Goal: Information Seeking & Learning: Learn about a topic

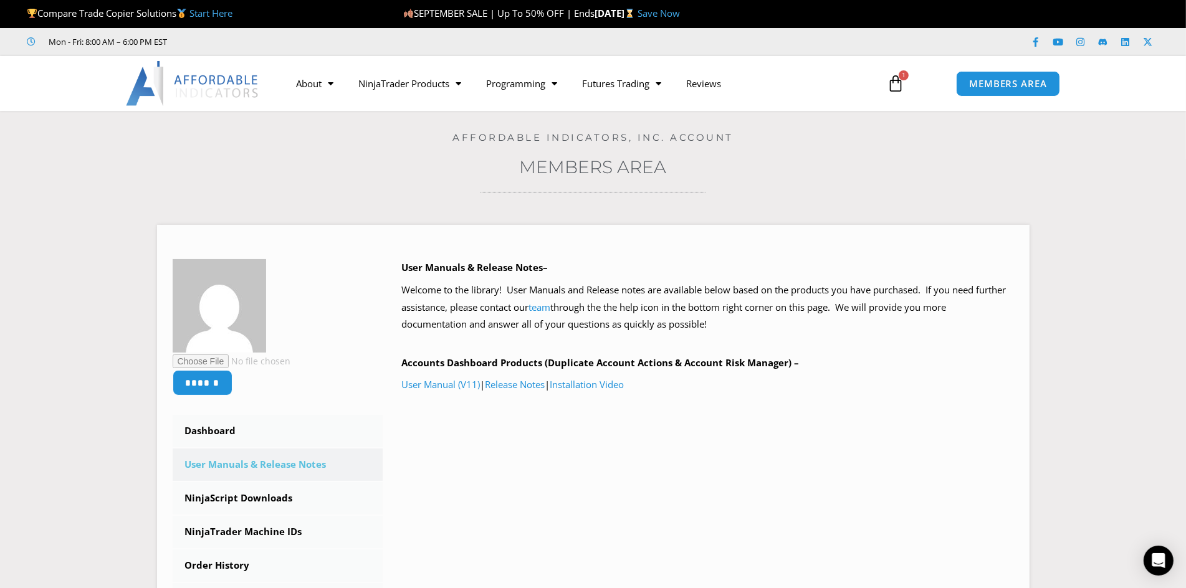
click at [680, 13] on link "Save Now" at bounding box center [659, 13] width 42 height 12
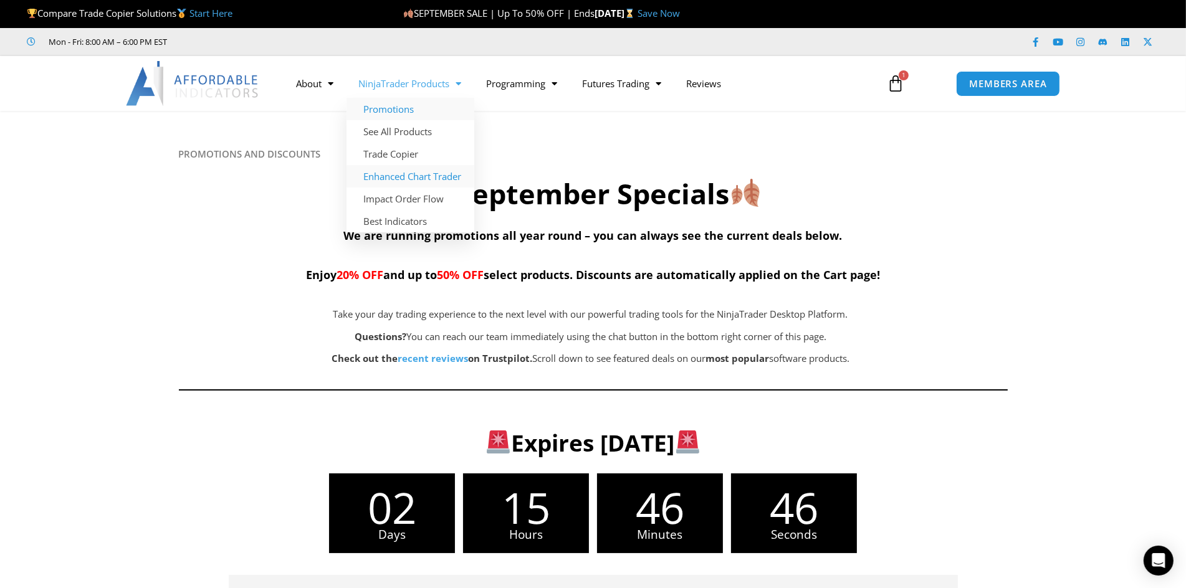
click at [419, 176] on link "Enhanced Chart Trader" at bounding box center [411, 176] width 128 height 22
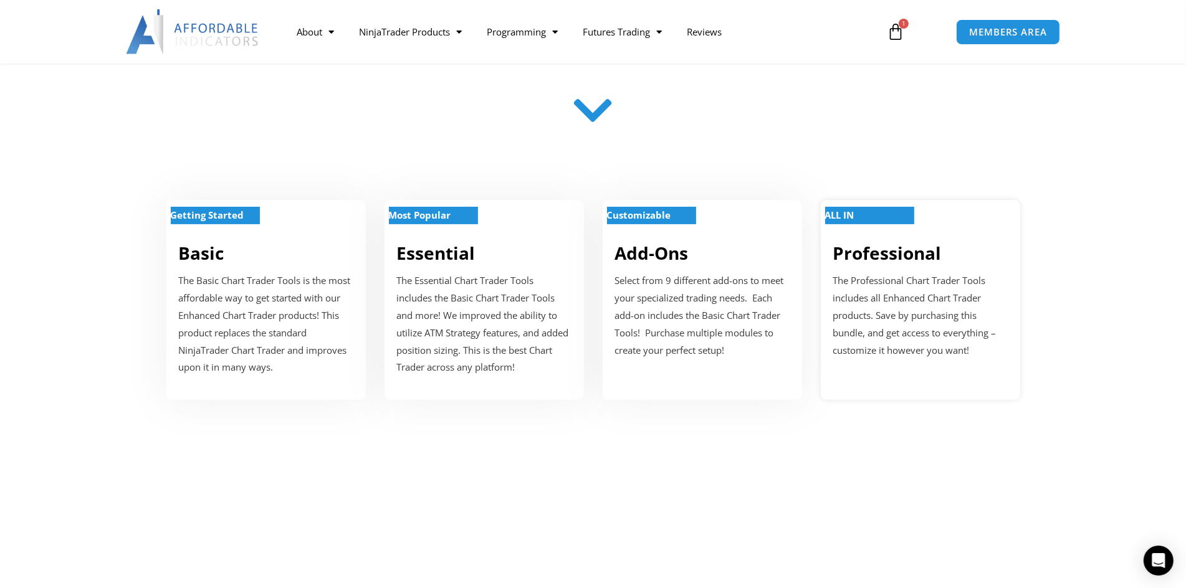
scroll to position [312, 0]
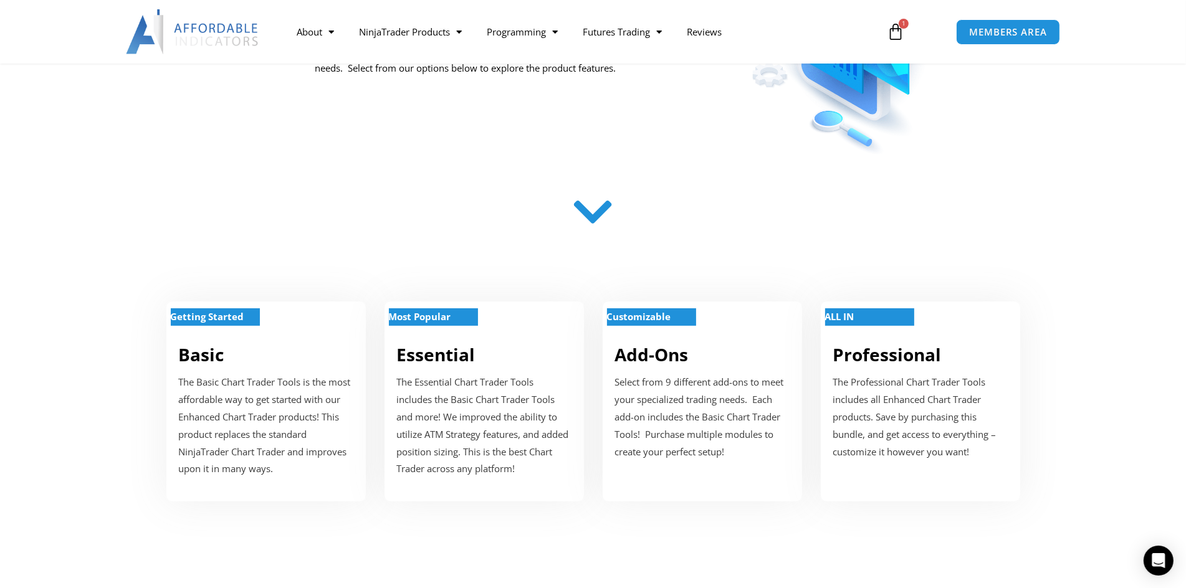
click at [590, 220] on icon at bounding box center [593, 212] width 44 height 44
click at [595, 208] on icon at bounding box center [593, 212] width 44 height 44
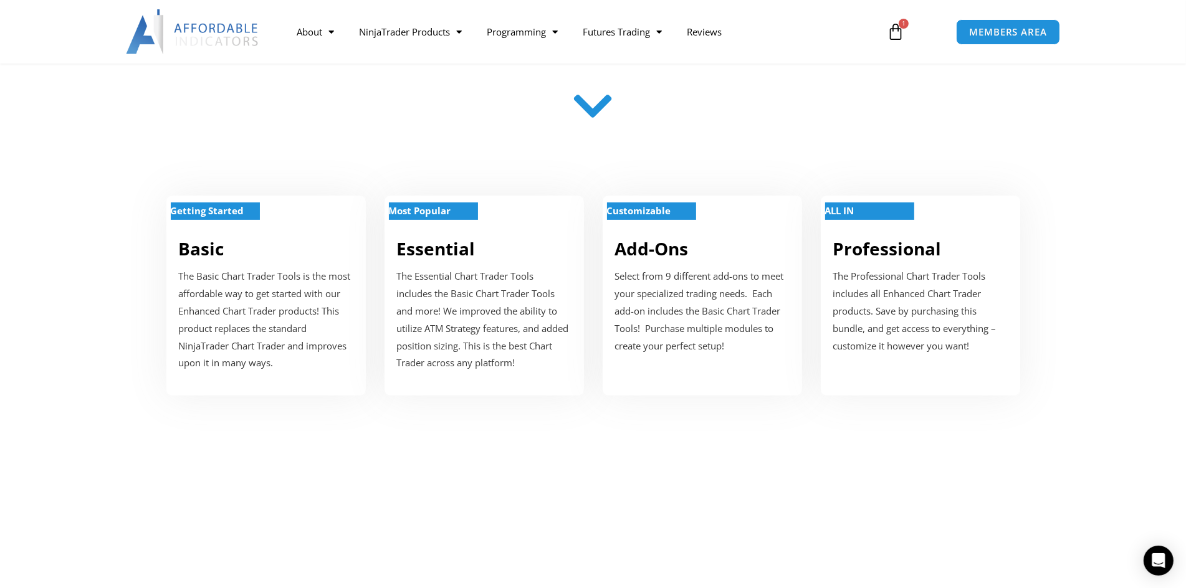
scroll to position [0, 0]
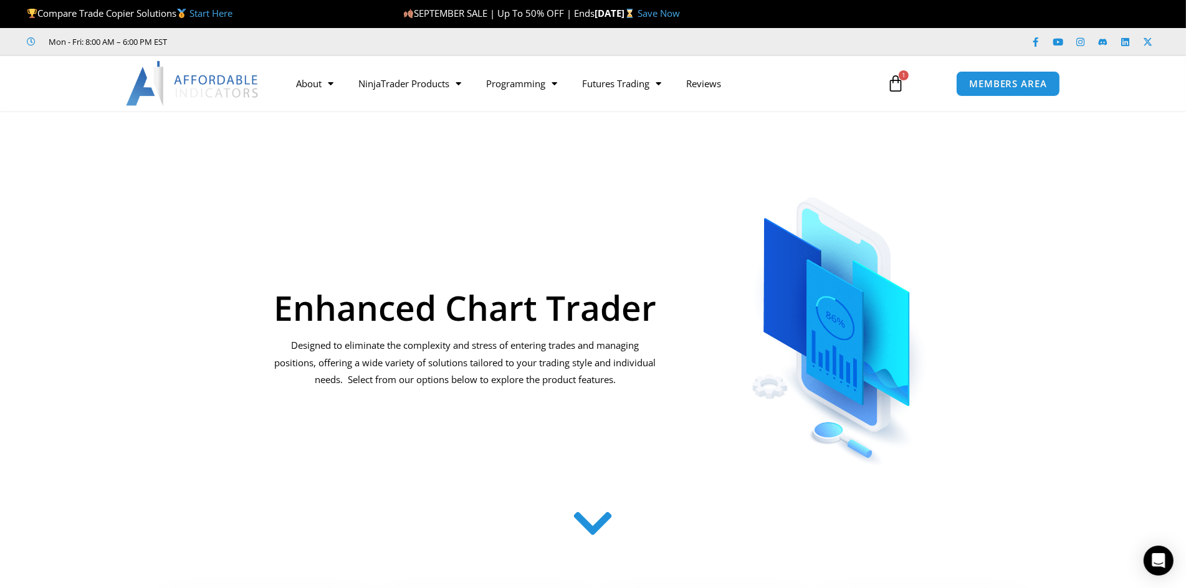
click at [895, 89] on icon at bounding box center [895, 83] width 17 height 17
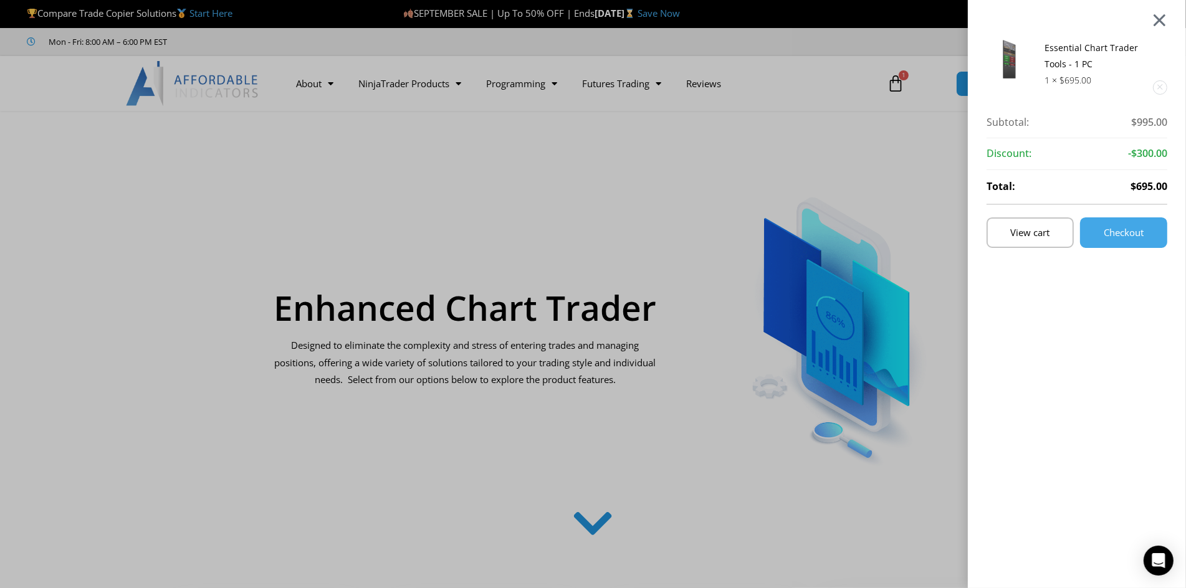
click at [1167, 20] on div at bounding box center [1160, 19] width 16 height 15
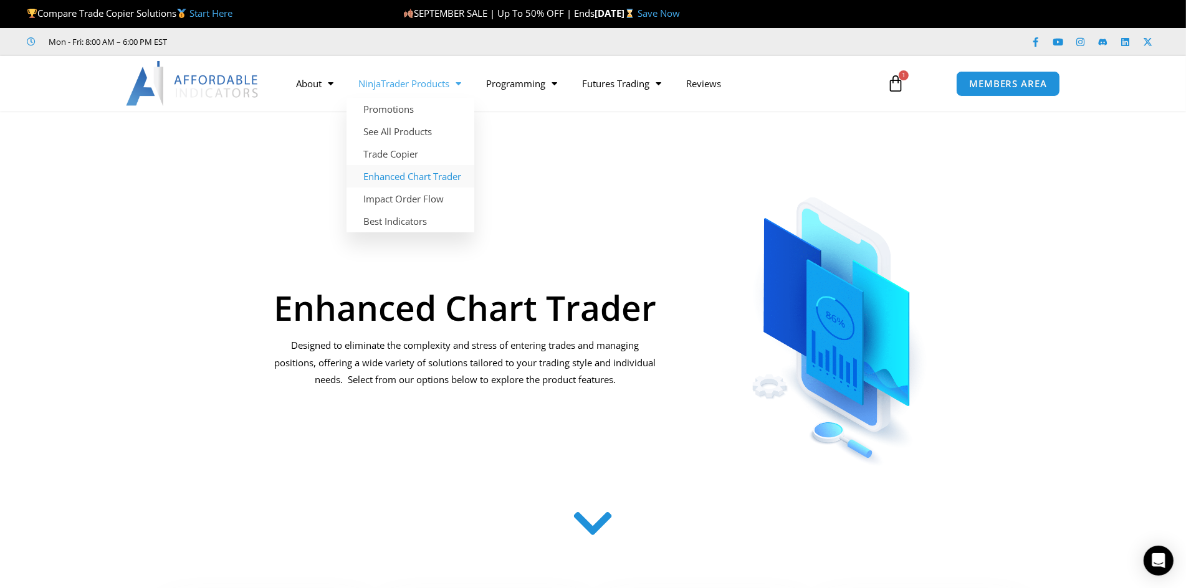
click at [388, 175] on link "Enhanced Chart Trader" at bounding box center [411, 176] width 128 height 22
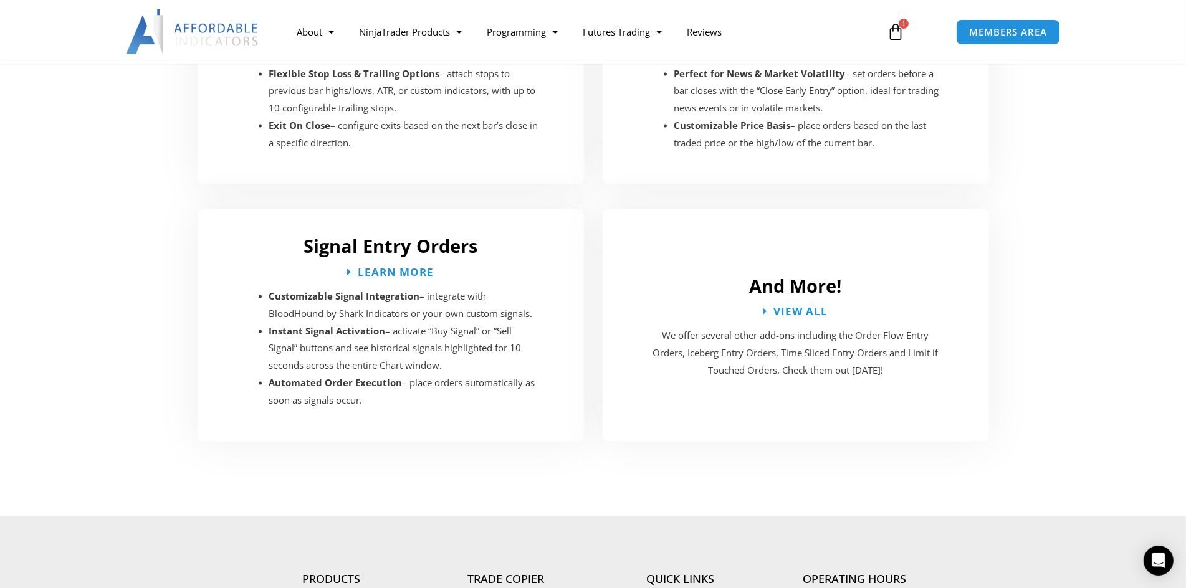
scroll to position [2801, 0]
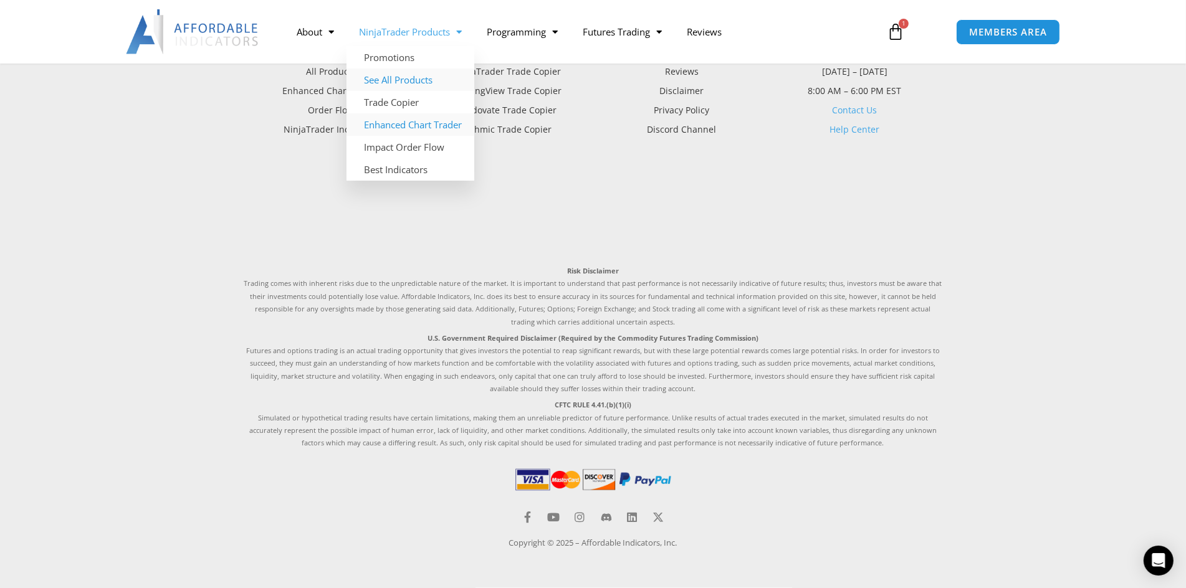
click at [411, 77] on link "See All Products" at bounding box center [411, 80] width 128 height 22
